Goal: Find contact information: Find contact information

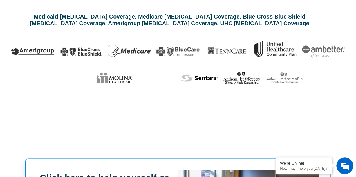
scroll to position [57, 0]
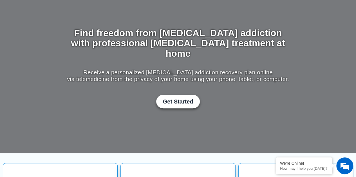
drag, startPoint x: 360, startPoint y: 13, endPoint x: 208, endPoint y: 10, distance: 151.3
click at [208, 10] on div at bounding box center [178, 71] width 356 height 165
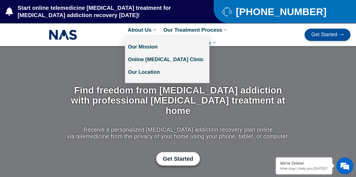
click at [146, 29] on link "About Us" at bounding box center [142, 30] width 35 height 13
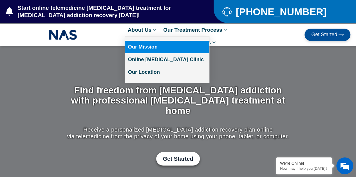
click at [143, 45] on link "Our Mission" at bounding box center [167, 47] width 84 height 13
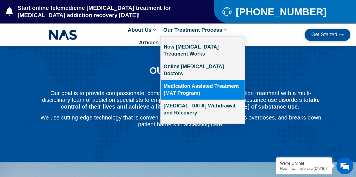
click at [188, 83] on link "Medication Assisted Treatment (MAT Program)" at bounding box center [203, 90] width 84 height 20
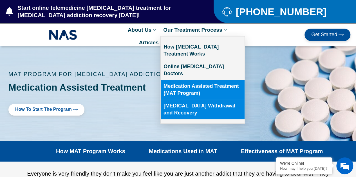
click at [183, 104] on link "[MEDICAL_DATA] Withdrawal and Recovery" at bounding box center [203, 110] width 84 height 20
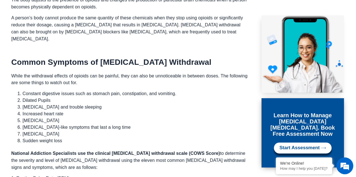
scroll to position [281, 0]
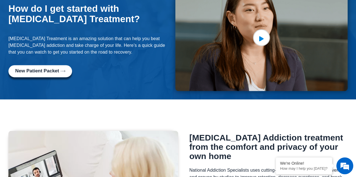
scroll to position [372, 0]
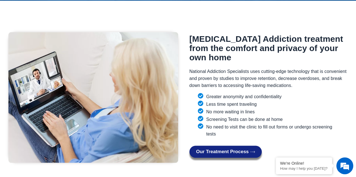
click at [245, 121] on div "Greater anonymity and confidentiality Less time spent traveling No more waiting…" at bounding box center [268, 119] width 158 height 53
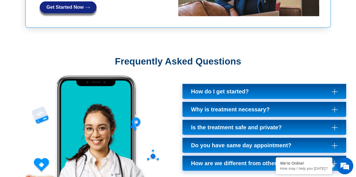
scroll to position [1695, 0]
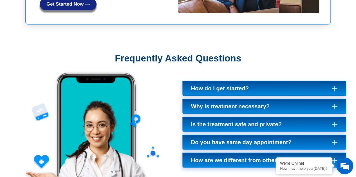
click at [140, 36] on section "Frequently Asked Questions How do I get started? here ," at bounding box center [178, 123] width 356 height 174
click at [335, 86] on icon "Click to expand answer for frequently asked questions" at bounding box center [334, 89] width 6 height 6
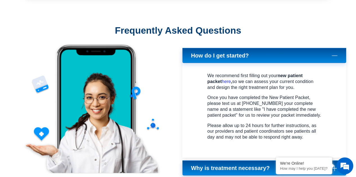
scroll to position [1723, 0]
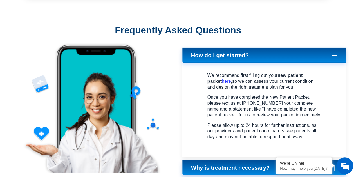
click at [336, 165] on icon "Click to expand answer for frequently asked questions" at bounding box center [334, 168] width 6 height 6
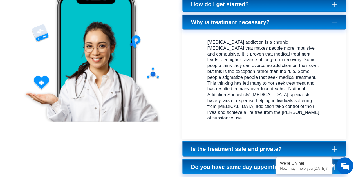
scroll to position [1780, 0]
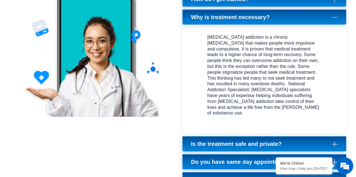
click at [333, 141] on icon "Click to expand answer for frequently asked questions" at bounding box center [334, 144] width 6 height 6
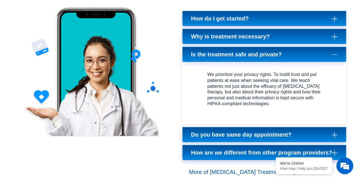
scroll to position [1752, 0]
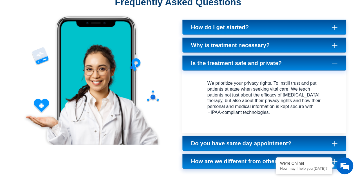
click at [332, 141] on icon "Click to expand answer for frequently asked questions" at bounding box center [334, 144] width 6 height 6
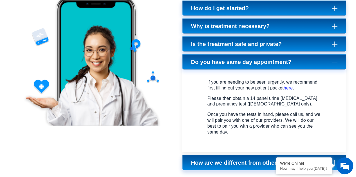
scroll to position [1780, 0]
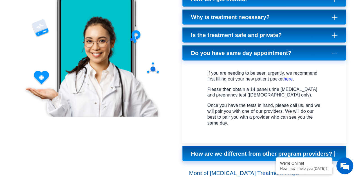
click at [335, 151] on icon "Click to expand answer for frequently asked questions" at bounding box center [334, 154] width 6 height 6
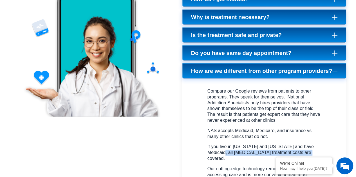
drag, startPoint x: 209, startPoint y: 109, endPoint x: 297, endPoint y: 107, distance: 88.0
click at [297, 144] on p "If you live in Tennessee and Virginia and have Medicaid, all Suboxone treatment…" at bounding box center [264, 152] width 114 height 17
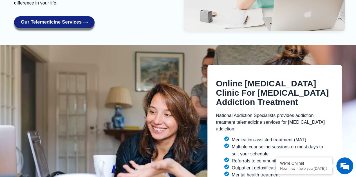
scroll to position [964, 0]
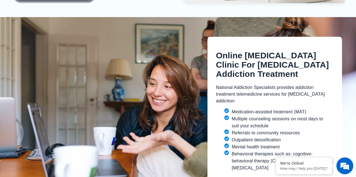
drag, startPoint x: 310, startPoint y: 133, endPoint x: 216, endPoint y: 55, distance: 122.4
click at [216, 55] on div "Online Suboxone Clinic For Opioid Addiction Treatment National Addiction Specia…" at bounding box center [274, 108] width 134 height 143
copy div "National Addiction Specialists provides addiction treatment telemedicine servic…"
drag, startPoint x: 153, startPoint y: 30, endPoint x: 192, endPoint y: 30, distance: 39.1
click at [153, 37] on div at bounding box center [110, 108] width 193 height 143
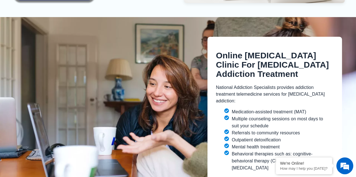
scroll to position [824, 0]
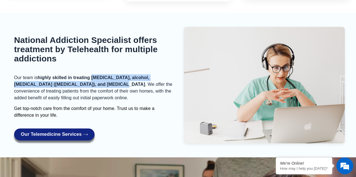
drag, startPoint x: 104, startPoint y: 65, endPoint x: 93, endPoint y: 55, distance: 14.3
click at [93, 74] on p "Our team is highly skilled in treating opioid, alcohol, benzodiazepine (Xanax),…" at bounding box center [94, 87] width 161 height 27
copy strong "opioid, alcohol, benzodiazepine (Xanax), and methamphetamine addiction"
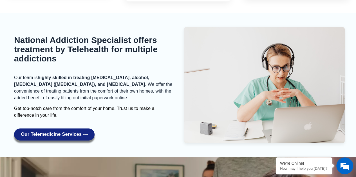
click at [151, 105] on div "National Addiction Specialist offers treatment by Telehealth for multiple addic…" at bounding box center [94, 85] width 167 height 117
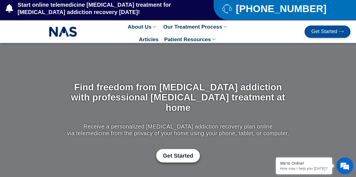
scroll to position [0, 0]
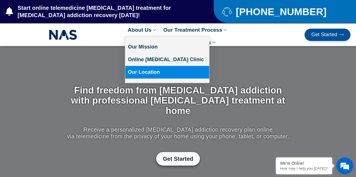
click at [138, 71] on link "Our Location" at bounding box center [167, 72] width 84 height 13
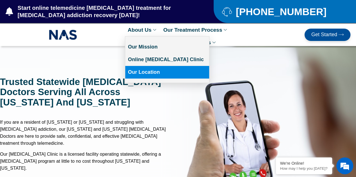
click at [146, 72] on link "Our Location" at bounding box center [167, 72] width 84 height 13
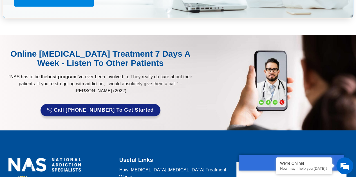
scroll to position [2995, 0]
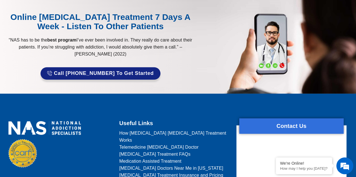
drag, startPoint x: 144, startPoint y: 58, endPoint x: 128, endPoint y: 53, distance: 16.1
drag, startPoint x: 118, startPoint y: 27, endPoint x: 173, endPoint y: 30, distance: 54.9
copy link "Call Us: [PHONE_NUMBER]"
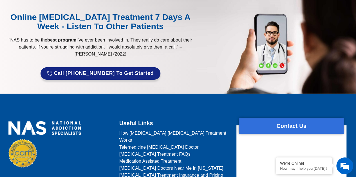
drag, startPoint x: 128, startPoint y: 51, endPoint x: 142, endPoint y: 58, distance: 15.3
copy span "[STREET_ADDRESS][US_STATE]"
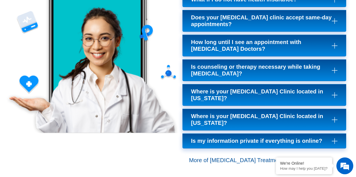
scroll to position [2405, 0]
